Goal: Task Accomplishment & Management: Complete application form

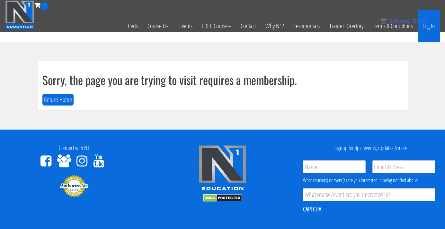
click at [433, 27] on link "Log In" at bounding box center [428, 25] width 22 height 31
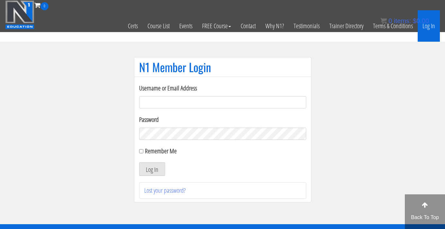
type input "[EMAIL_ADDRESS][DOMAIN_NAME]"
click at [152, 169] on button "Log In" at bounding box center [152, 168] width 26 height 13
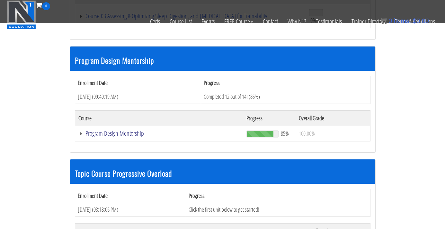
scroll to position [519, 0]
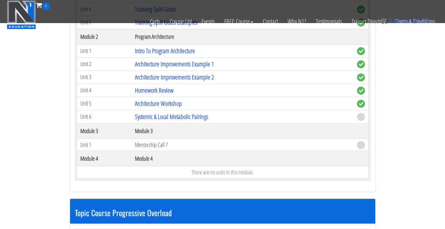
scroll to position [724, 0]
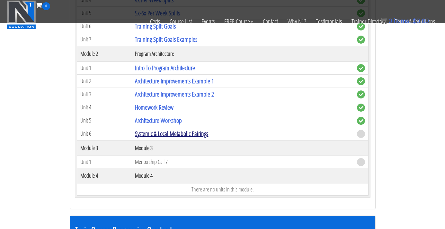
click at [170, 130] on link "Systemic & Local Metabolic Pairings" at bounding box center [171, 133] width 73 height 9
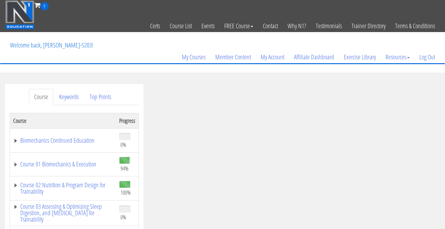
scroll to position [105, 0]
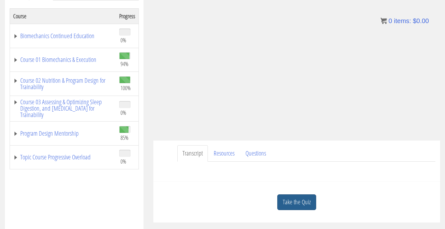
click at [293, 199] on link "Take the Quiz" at bounding box center [296, 203] width 39 height 16
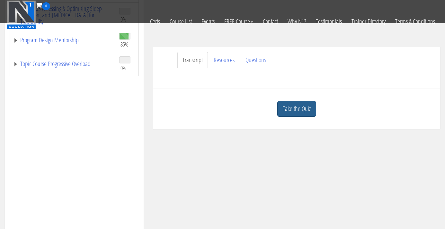
scroll to position [177, 0]
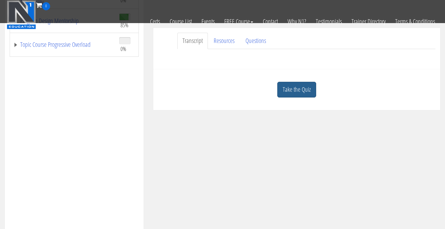
click at [296, 89] on link "Take the Quiz" at bounding box center [296, 90] width 39 height 16
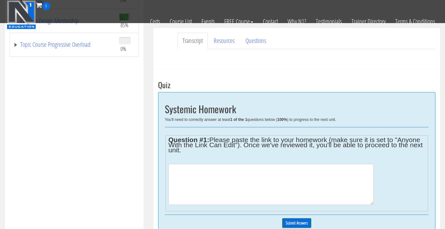
click at [205, 176] on textarea at bounding box center [270, 184] width 205 height 41
paste textarea "https://docs.google.com/spreadsheets/d/1DVyHocIucdsXrIuOkEn5vvXoccEqUgETalrHq-R…"
type textarea "https://docs.google.com/spreadsheets/d/1DVyHocIucdsXrIuOkEn5vvXoccEqUgETalrHq-R…"
click at [293, 220] on input "Submit Answers" at bounding box center [296, 223] width 29 height 10
